Goal: Information Seeking & Learning: Stay updated

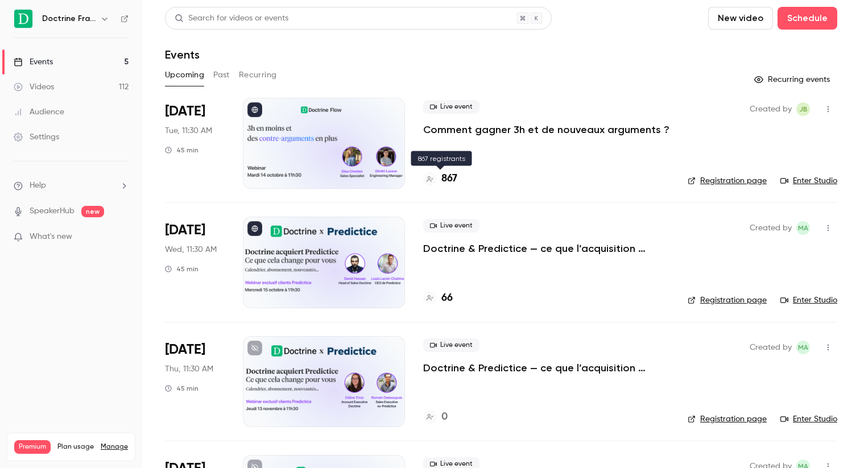
click at [446, 180] on h4 "867" at bounding box center [449, 178] width 16 height 15
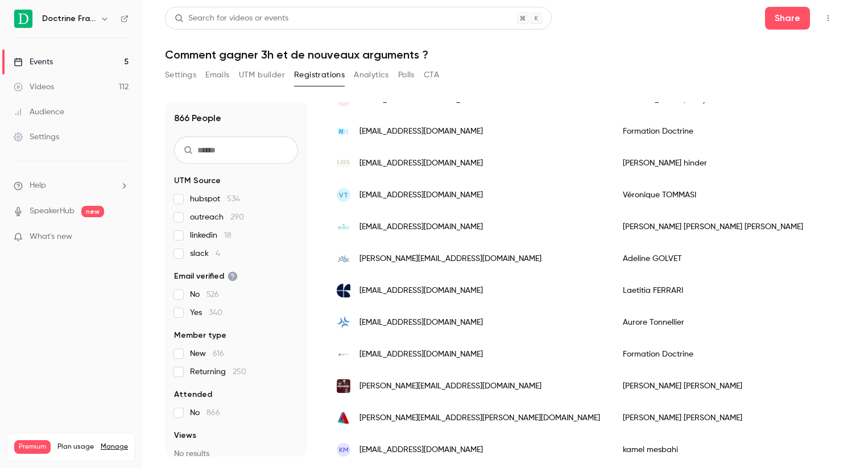
scroll to position [1347, 0]
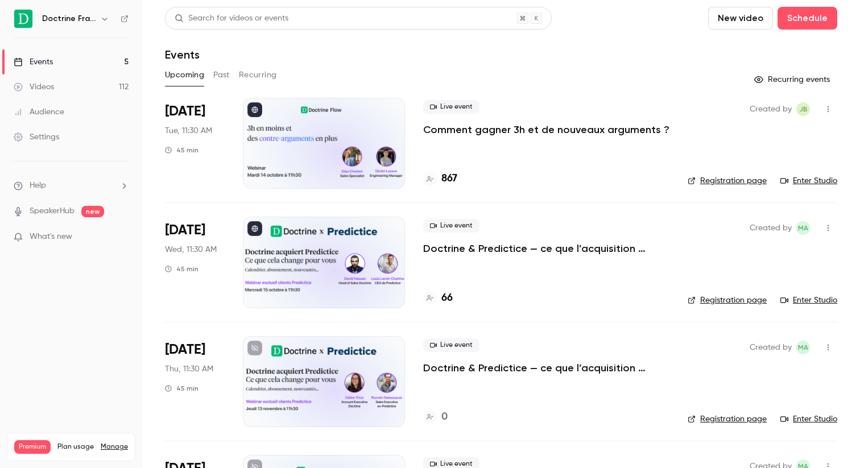
click at [421, 135] on li "Oct 14 Tue, 11:30 AM 45 min Live event Comment gagner 3h et de nouveaux argumen…" at bounding box center [501, 150] width 672 height 105
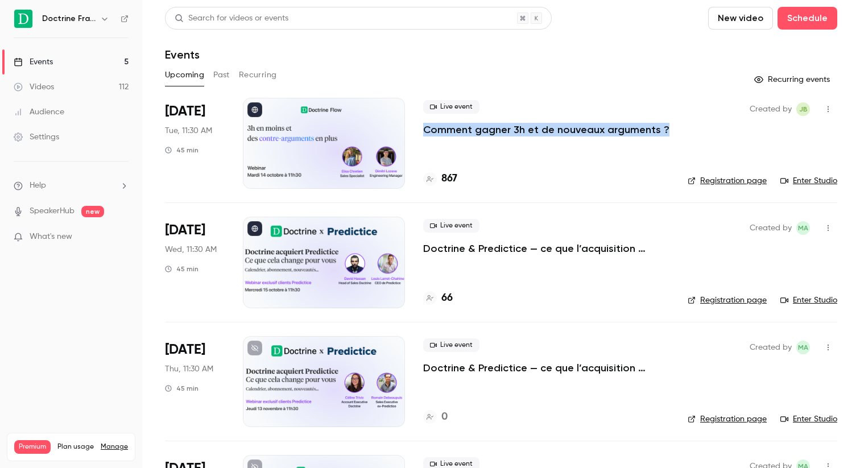
copy div "Comment gagner 3h et de nouveaux arguments ?"
